Goal: Task Accomplishment & Management: Use online tool/utility

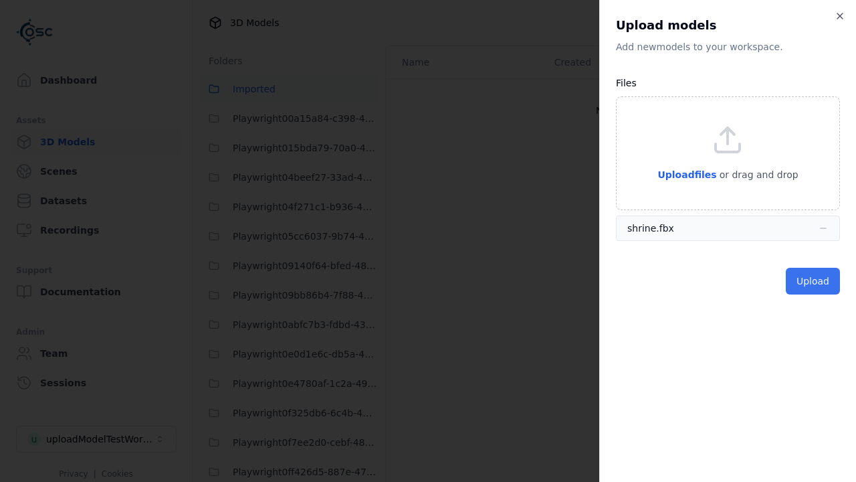
click at [815, 281] on button "Upload" at bounding box center [813, 281] width 54 height 27
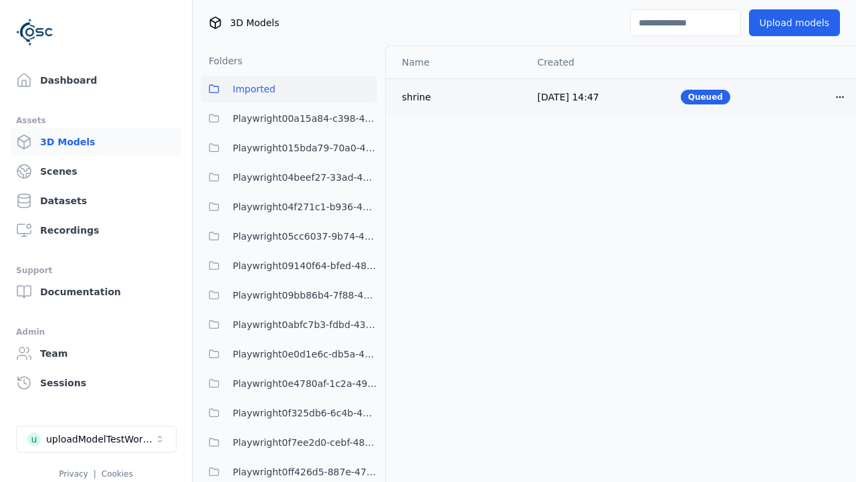
click at [840, 96] on html "Support Dashboard Assets 3D Models Scenes Datasets Recordings Support Documenta…" at bounding box center [428, 241] width 856 height 482
click at [811, 149] on div "Delete" at bounding box center [810, 148] width 79 height 21
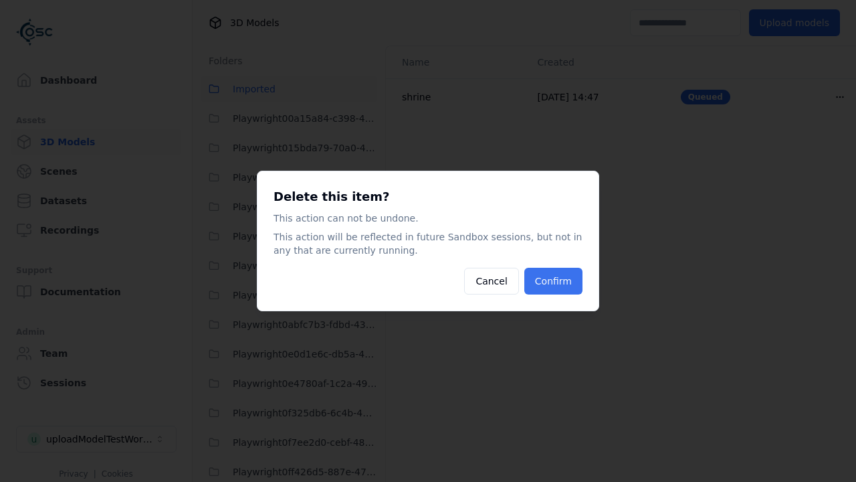
click at [555, 281] on button "Confirm" at bounding box center [554, 281] width 58 height 27
